Goal: Information Seeking & Learning: Learn about a topic

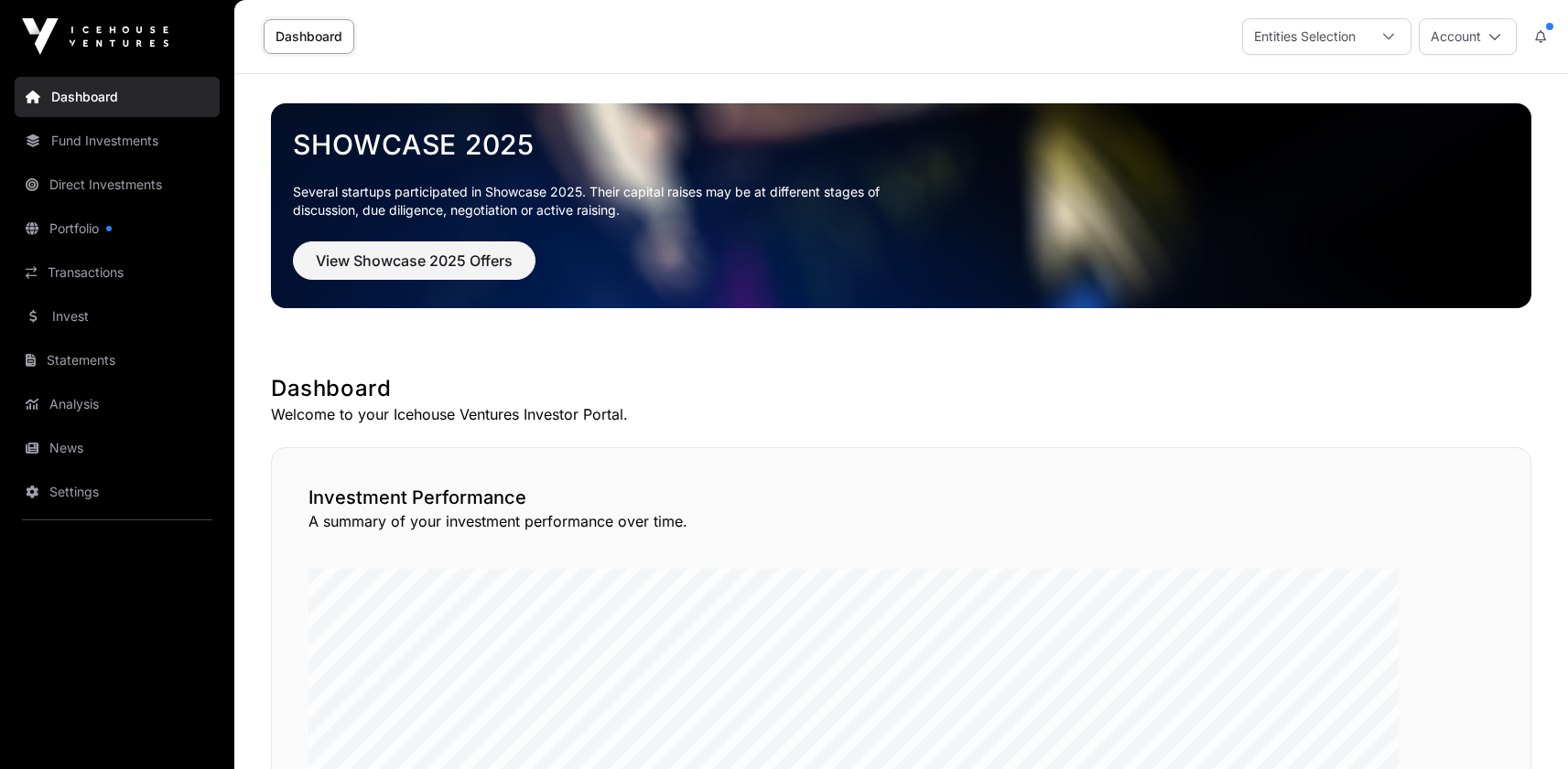
click at [122, 161] on link "Fund Investments" at bounding box center [117, 140] width 205 height 40
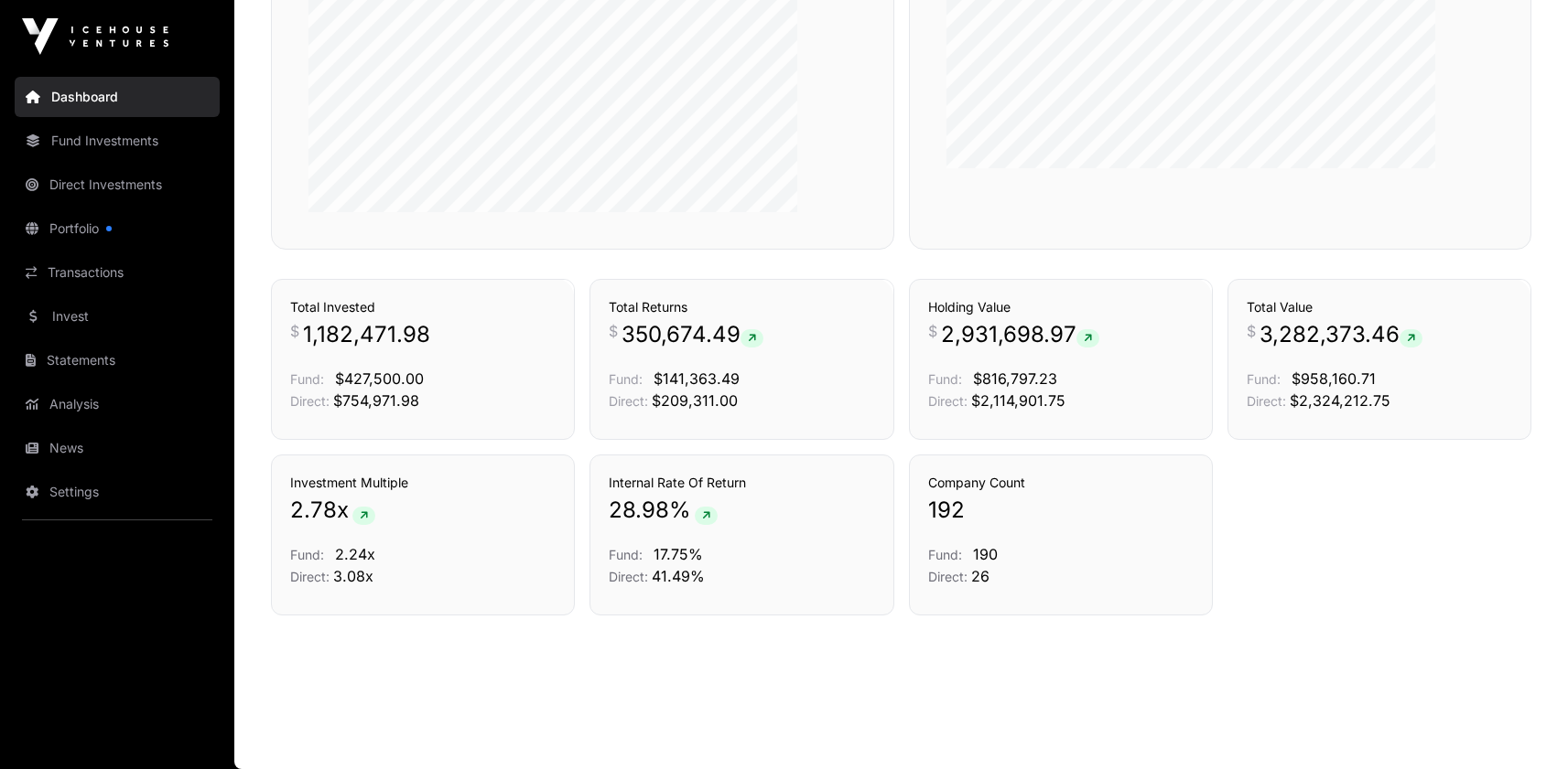
scroll to position [1384, 0]
click at [94, 205] on link "Direct Investments" at bounding box center [117, 184] width 205 height 40
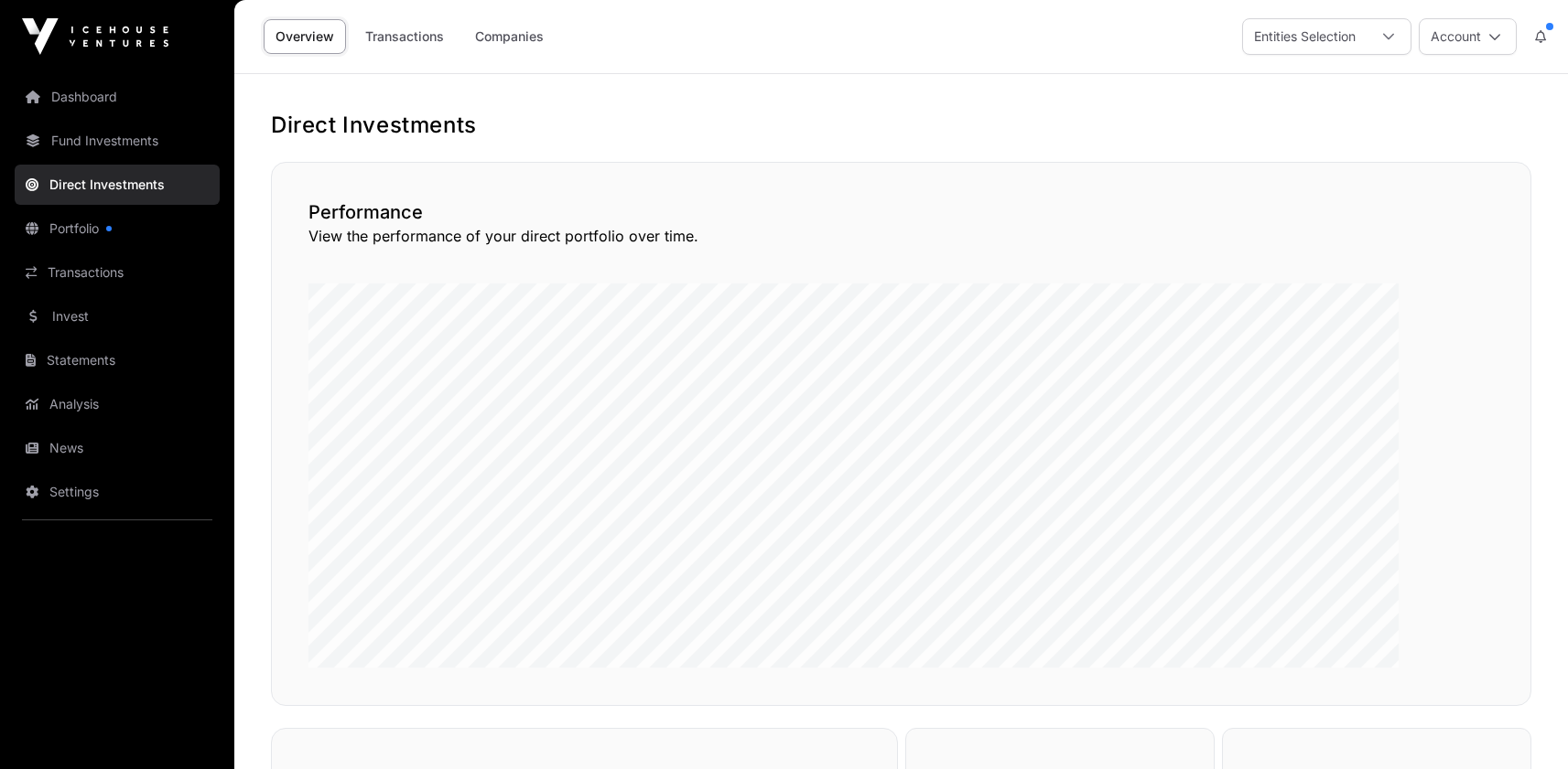
click at [555, 50] on link "Companies" at bounding box center [509, 36] width 93 height 34
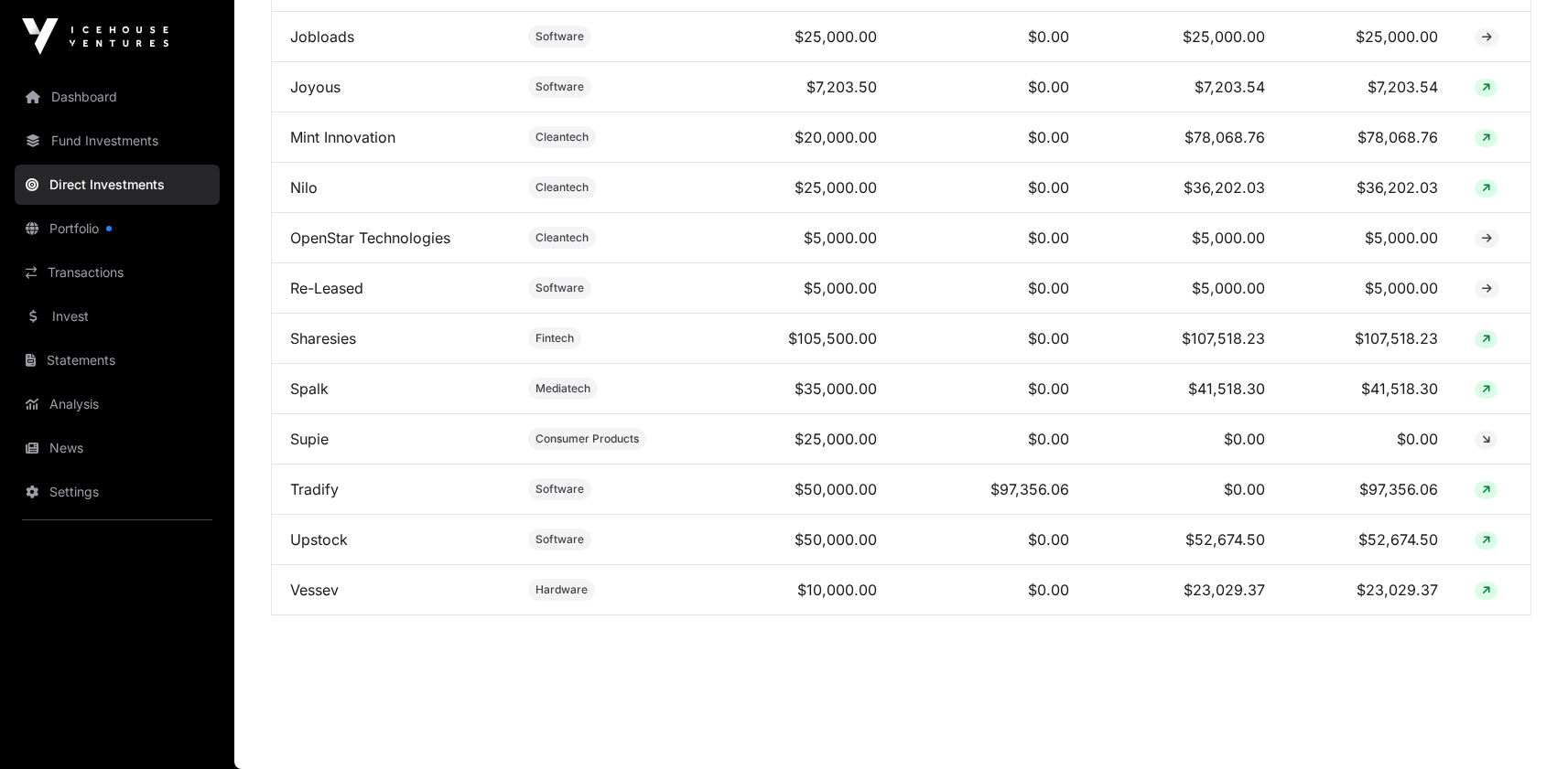
scroll to position [1922, 0]
click at [445, 264] on td "OpenStar Technologies" at bounding box center [390, 238] width 238 height 51
click at [401, 247] on link "OpenStar Technologies" at bounding box center [371, 237] width 161 height 18
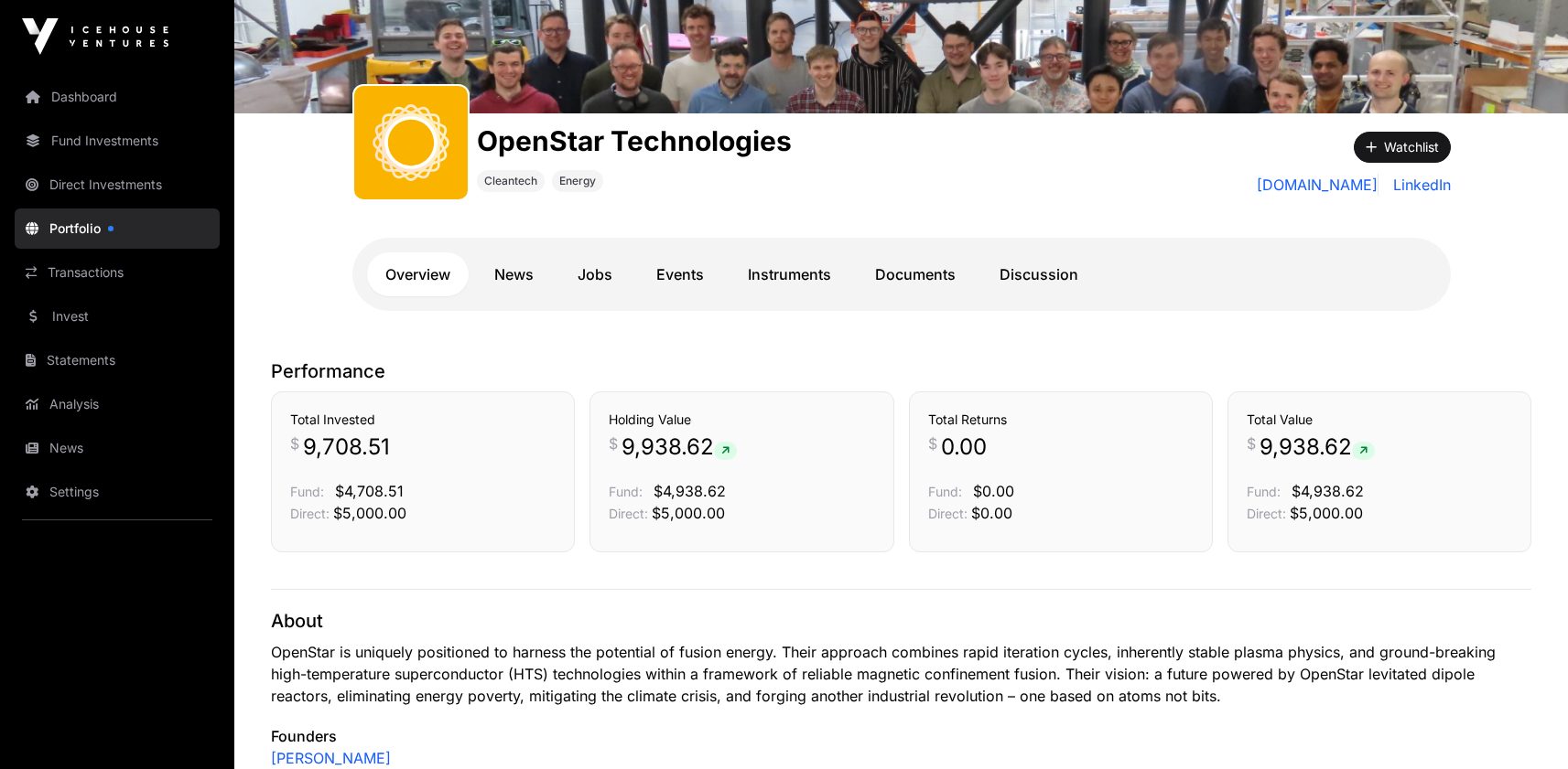
scroll to position [196, 0]
click at [974, 295] on link "Documents" at bounding box center [914, 273] width 118 height 44
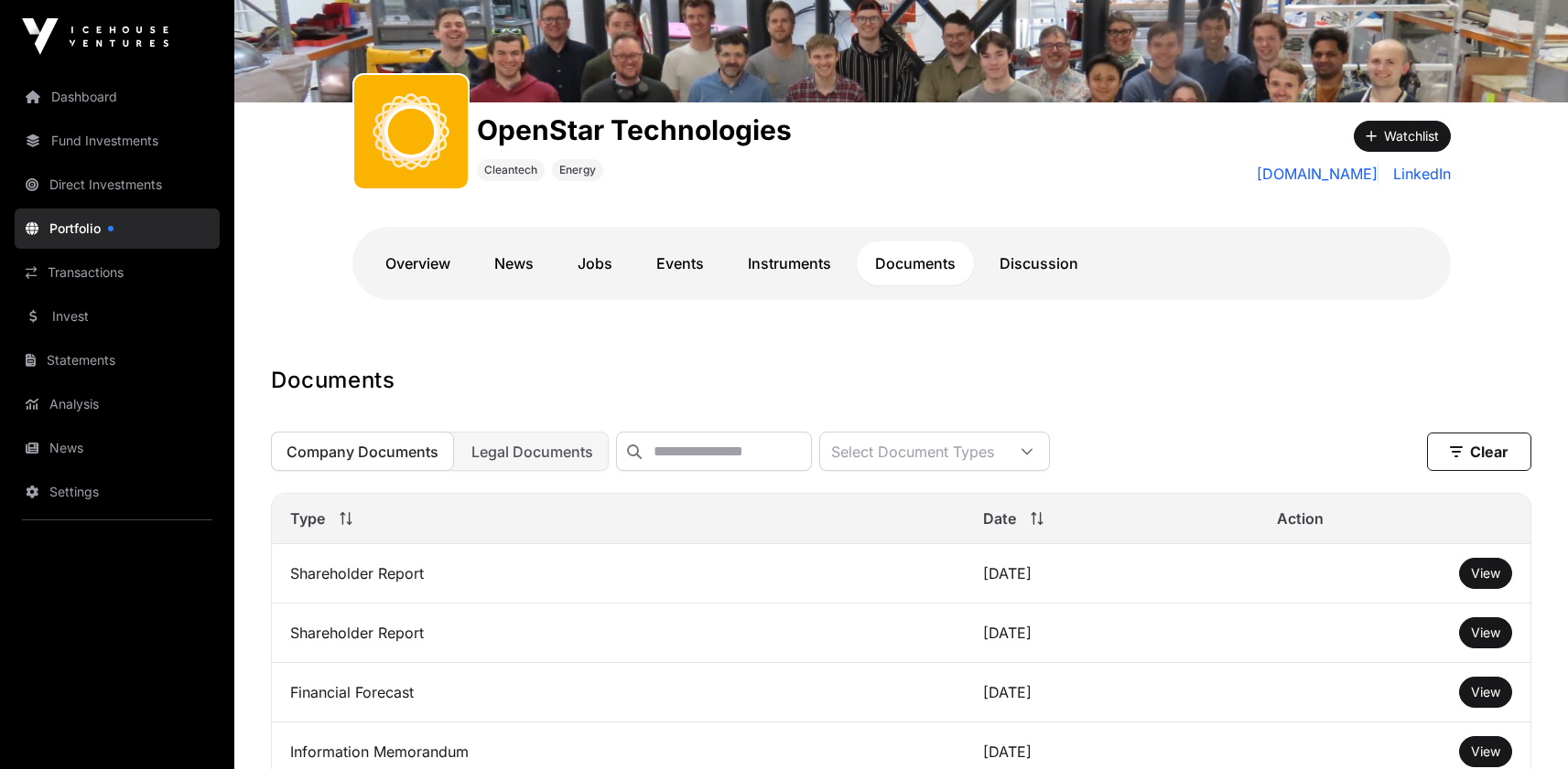
scroll to position [205, 0]
click at [849, 287] on link "Instruments" at bounding box center [788, 265] width 119 height 44
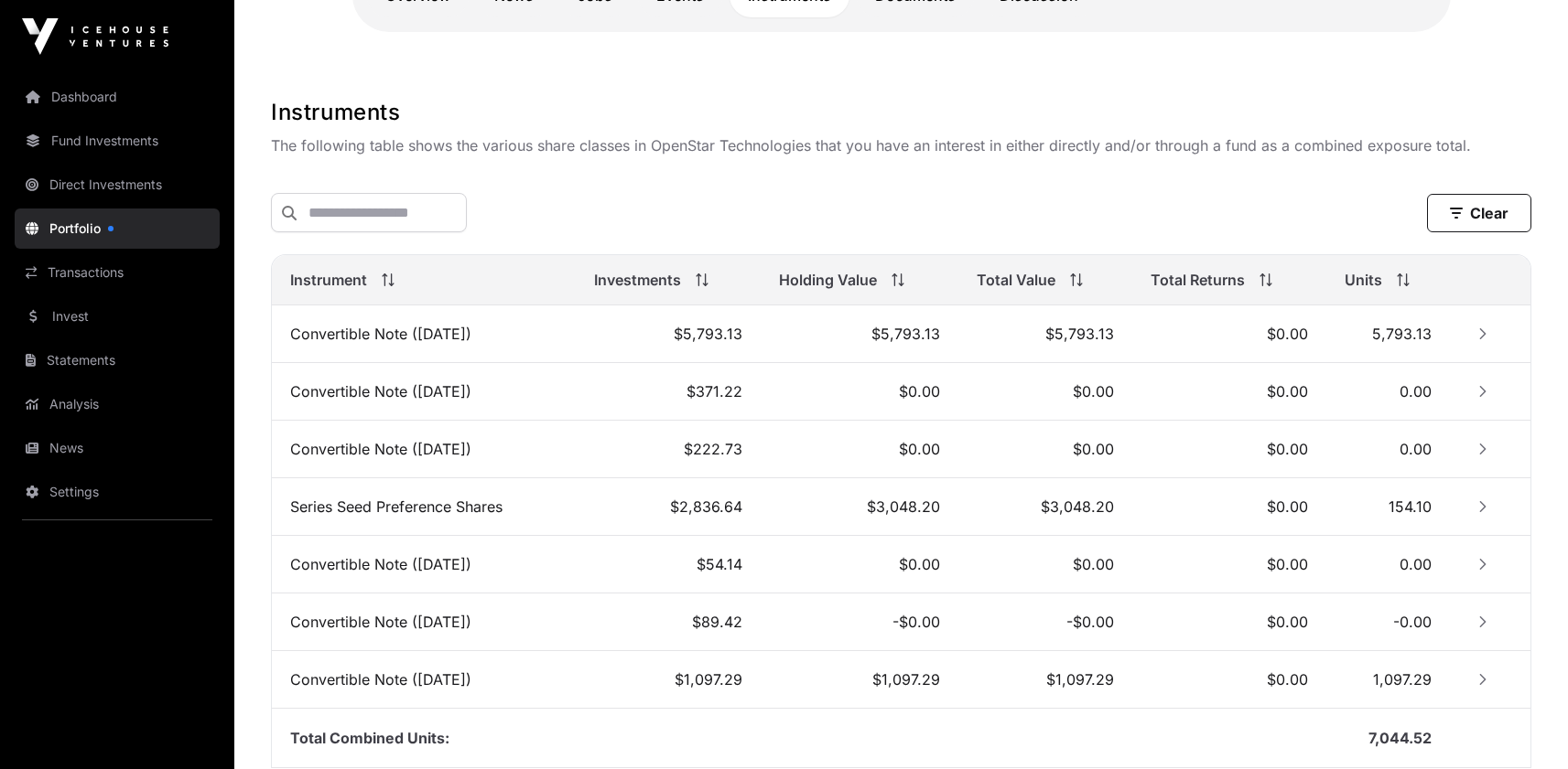
scroll to position [478, 0]
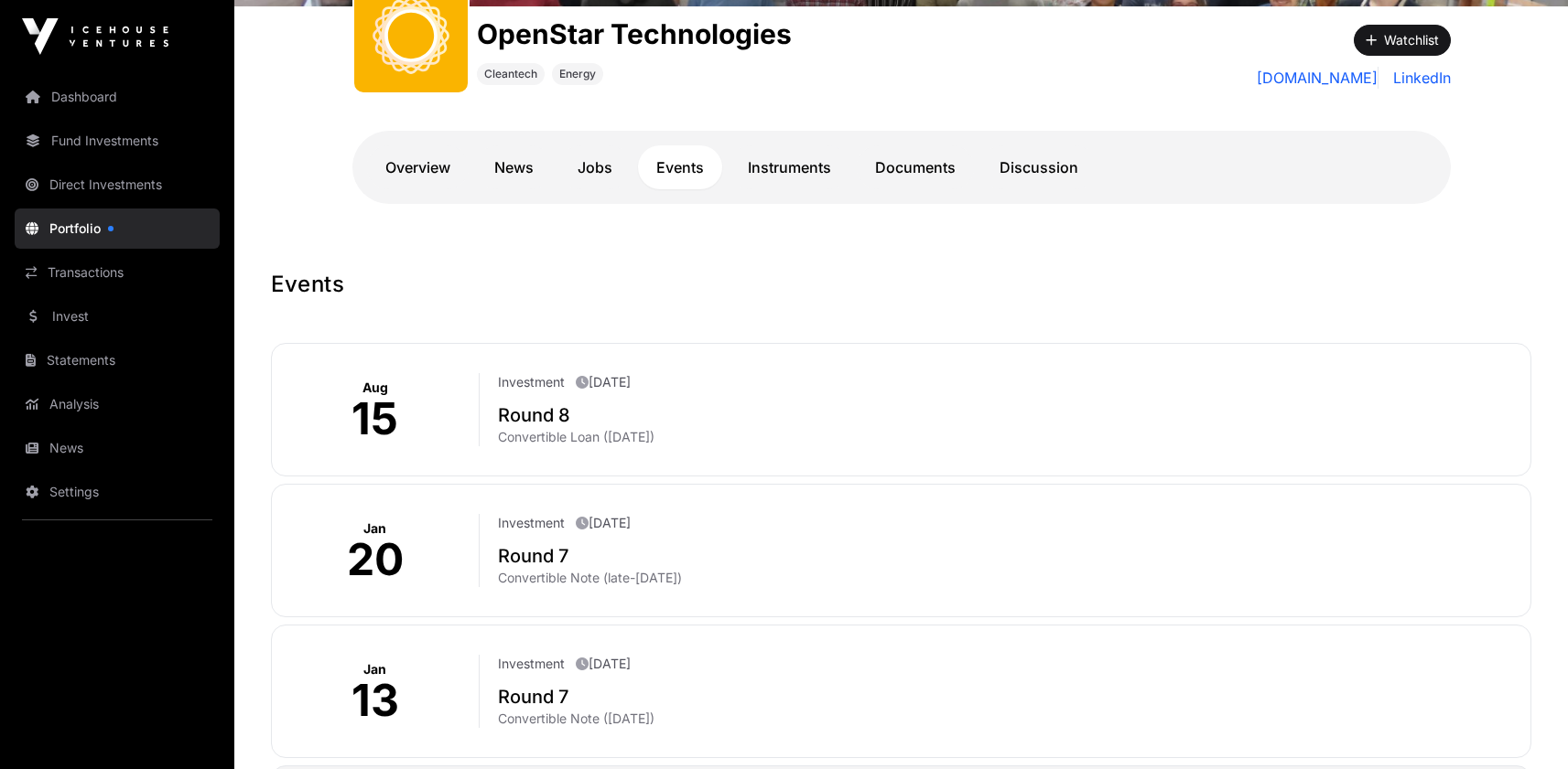
scroll to position [305, 0]
